Goal: Answer question/provide support

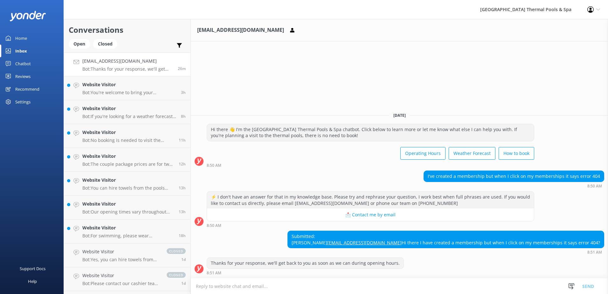
click at [220, 31] on h3 "[EMAIL_ADDRESS][DOMAIN_NAME]" at bounding box center [240, 30] width 87 height 8
drag, startPoint x: 470, startPoint y: 234, endPoint x: 427, endPoint y: 234, distance: 43.2
click at [427, 234] on div "Submitted: [PERSON_NAME] [PERSON_NAME][EMAIL_ADDRESS][DOMAIN_NAME] Hi there I h…" at bounding box center [446, 239] width 316 height 17
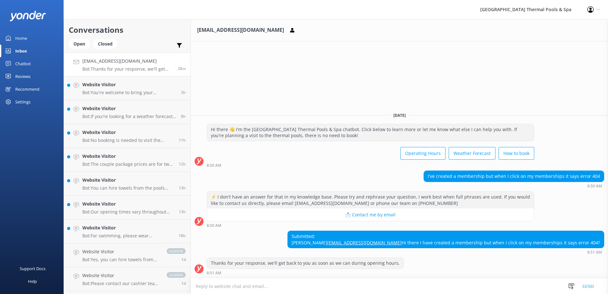
drag, startPoint x: 427, startPoint y: 234, endPoint x: 486, endPoint y: 236, distance: 59.2
click at [488, 236] on div "Submitted: [PERSON_NAME] [PERSON_NAME][EMAIL_ADDRESS][DOMAIN_NAME] Hi there I h…" at bounding box center [446, 239] width 316 height 17
drag, startPoint x: 468, startPoint y: 235, endPoint x: 400, endPoint y: 234, distance: 68.0
click at [400, 234] on div "Submitted: [PERSON_NAME] [PERSON_NAME][EMAIL_ADDRESS][DOMAIN_NAME] Hi there I h…" at bounding box center [399, 242] width 417 height 24
copy link "[EMAIL_ADDRESS][DOMAIN_NAME]"
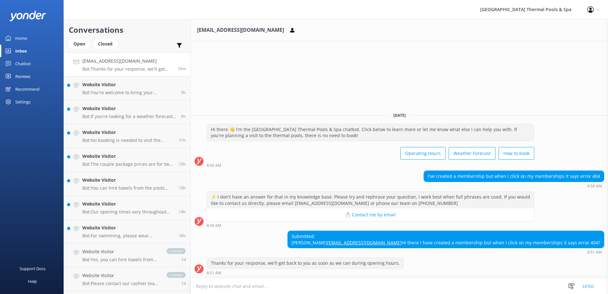
click at [437, 263] on div "Thanks for your response, we'll get back to you as soon as we can during openin…" at bounding box center [399, 265] width 417 height 17
drag, startPoint x: 211, startPoint y: 81, endPoint x: 224, endPoint y: 65, distance: 21.1
click at [211, 81] on div "[EMAIL_ADDRESS][DOMAIN_NAME] [DATE] Hi there 👋 I'm the [GEOGRAPHIC_DATA] Therma…" at bounding box center [399, 156] width 417 height 275
click at [397, 8] on div "[GEOGRAPHIC_DATA] Thermal Pools & Spa Profile Settings Logout" at bounding box center [304, 9] width 608 height 19
drag, startPoint x: 134, startPoint y: 61, endPoint x: 130, endPoint y: 64, distance: 4.8
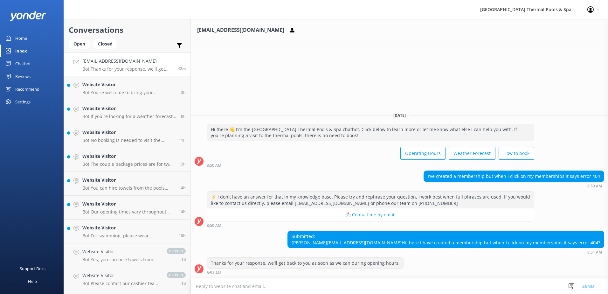
click at [134, 62] on h4 "[EMAIL_ADDRESS][DOMAIN_NAME]" at bounding box center [127, 61] width 91 height 7
click at [523, 9] on div "[GEOGRAPHIC_DATA] Thermal Pools & Spa" at bounding box center [525, 9] width 107 height 19
click at [22, 43] on div "Home" at bounding box center [21, 38] width 12 height 13
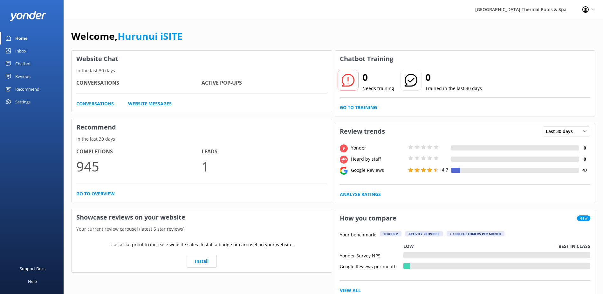
click at [25, 49] on div "Inbox" at bounding box center [20, 51] width 11 height 13
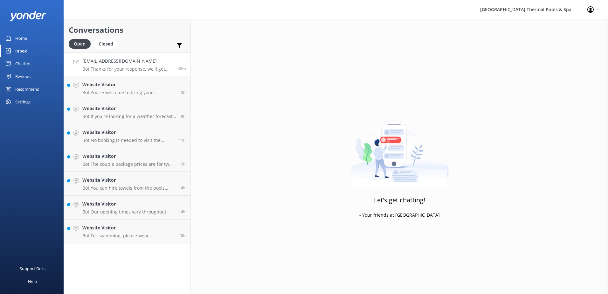
click at [141, 69] on p "Bot: Thanks for your response, we'll get back to you as soon as we can during o…" at bounding box center [127, 69] width 91 height 6
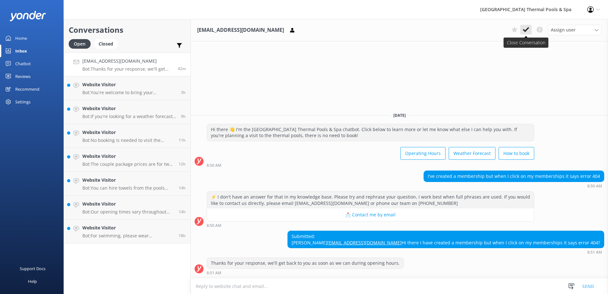
click at [527, 31] on icon at bounding box center [526, 29] width 6 height 6
